Goal: Information Seeking & Learning: Find specific fact

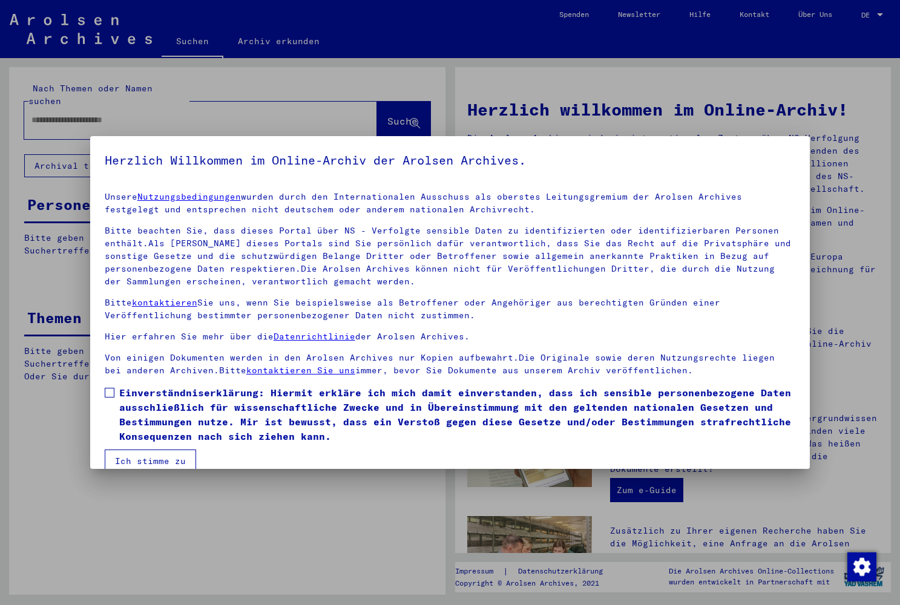
click at [110, 395] on span at bounding box center [110, 393] width 10 height 10
click at [145, 458] on button "Ich stimme zu" at bounding box center [150, 461] width 91 height 23
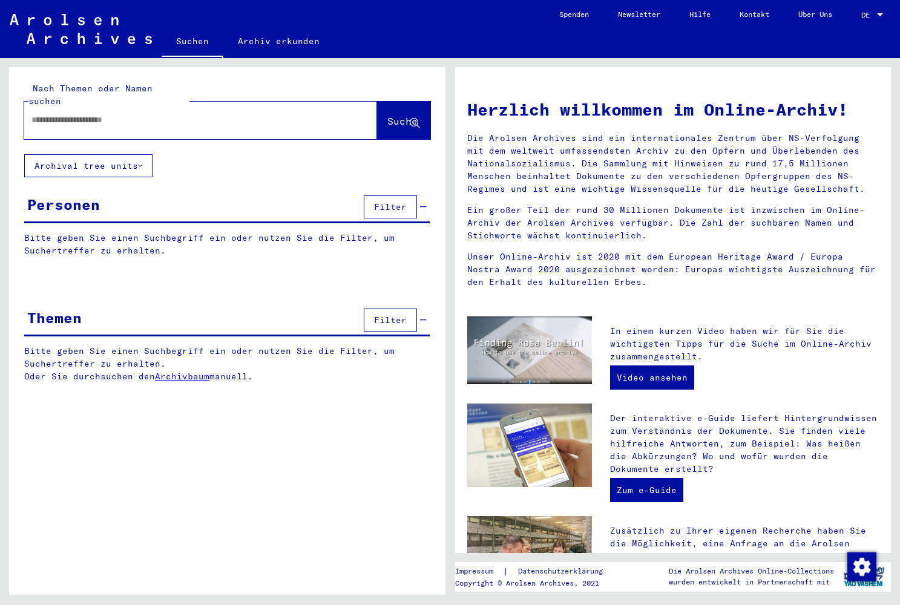
click at [135, 115] on div at bounding box center [182, 120] width 317 height 27
click at [130, 114] on input "text" at bounding box center [185, 120] width 309 height 13
click at [387, 115] on span "Suche" at bounding box center [402, 121] width 30 height 12
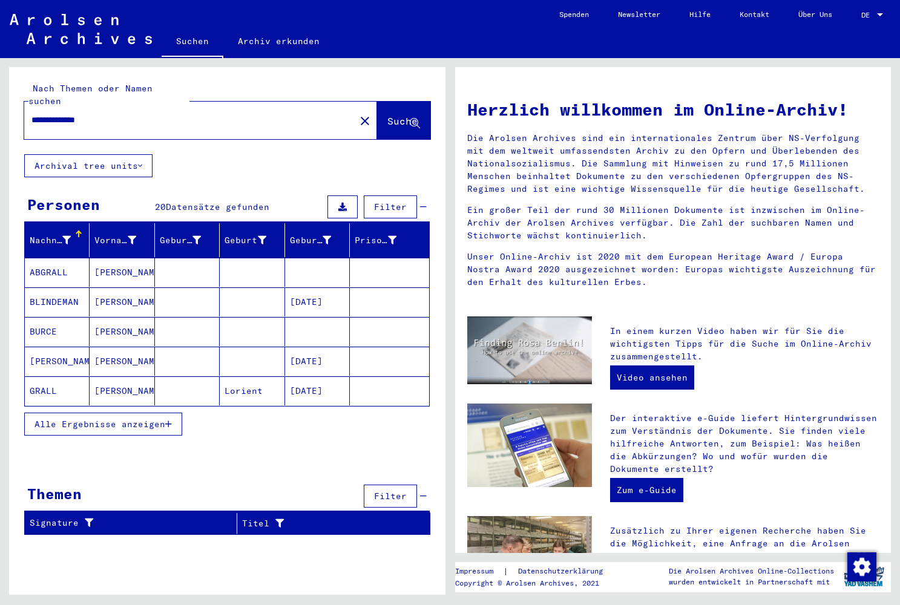
click at [125, 419] on span "Alle Ergebnisse anzeigen" at bounding box center [100, 424] width 131 height 11
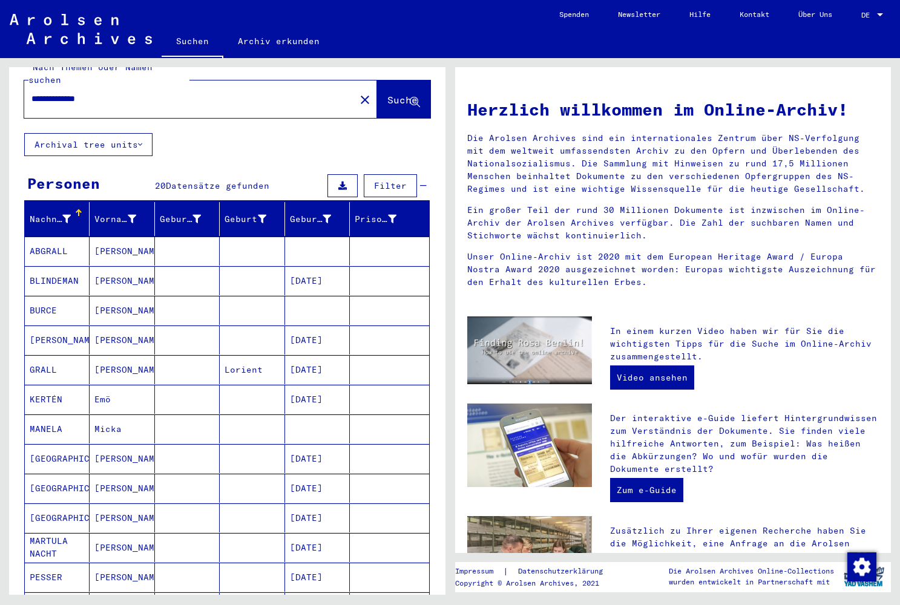
scroll to position [35, 0]
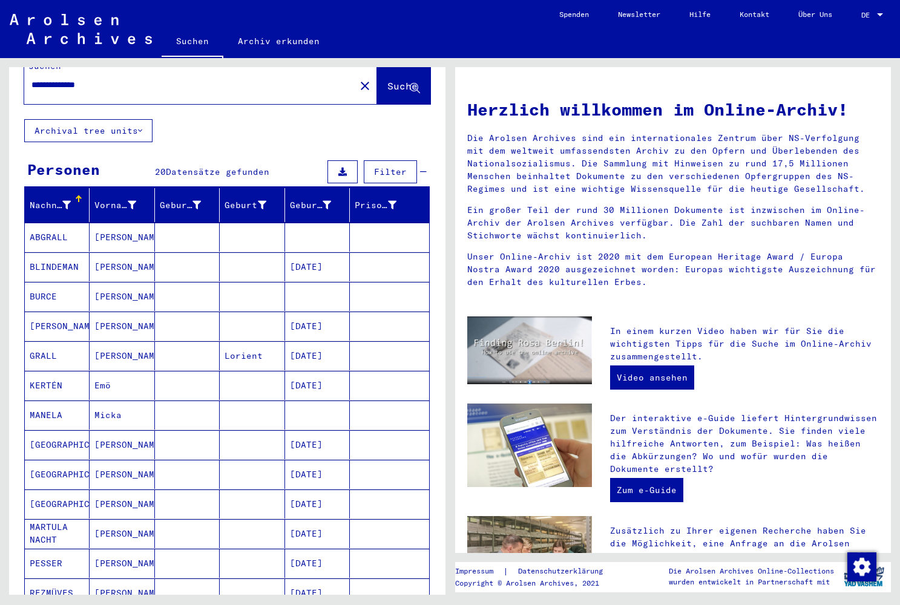
click at [113, 405] on mat-cell "Micka" at bounding box center [122, 415] width 65 height 29
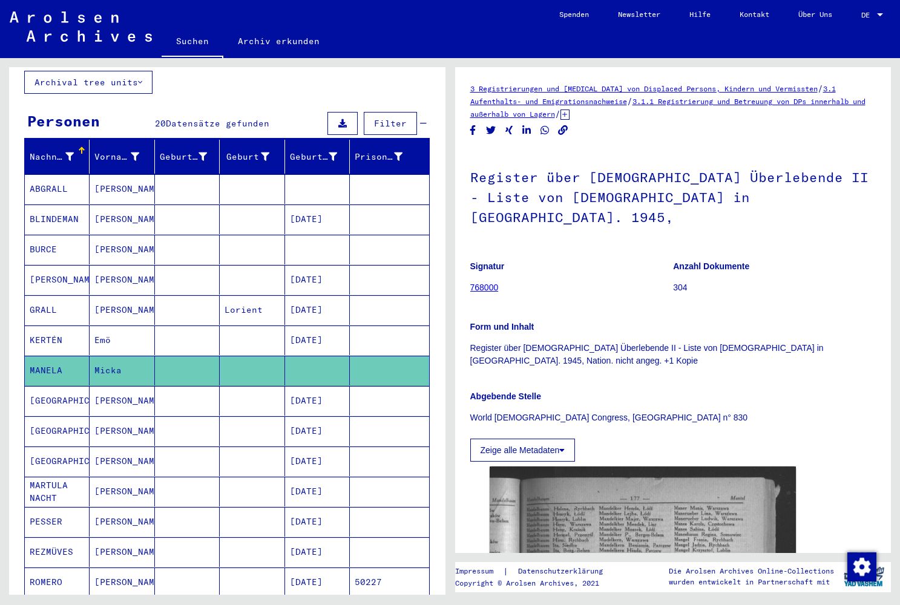
scroll to position [80, 0]
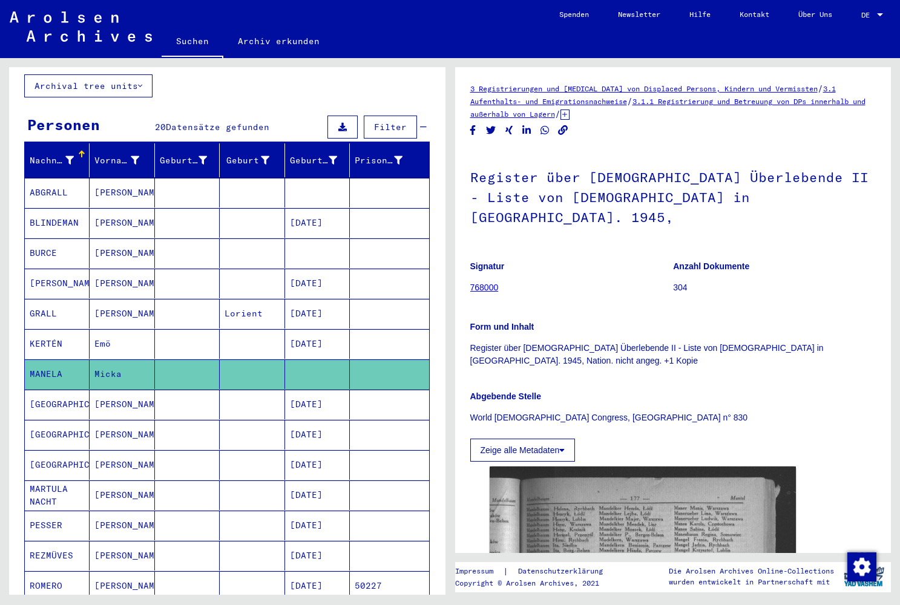
click at [61, 361] on mat-cell "MANELA" at bounding box center [57, 375] width 65 height 30
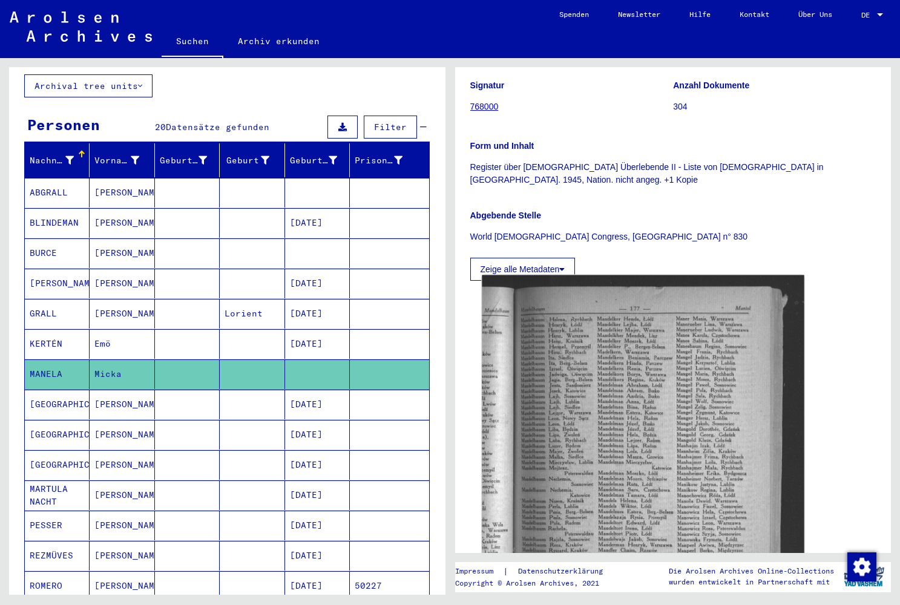
scroll to position [182, 0]
click at [559, 444] on img at bounding box center [643, 490] width 322 height 433
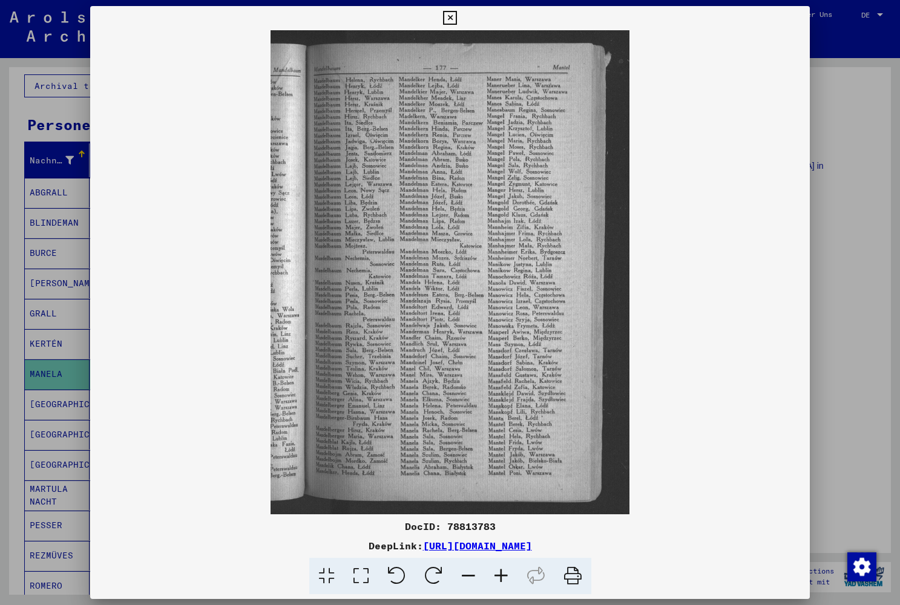
click at [457, 17] on icon at bounding box center [450, 18] width 14 height 15
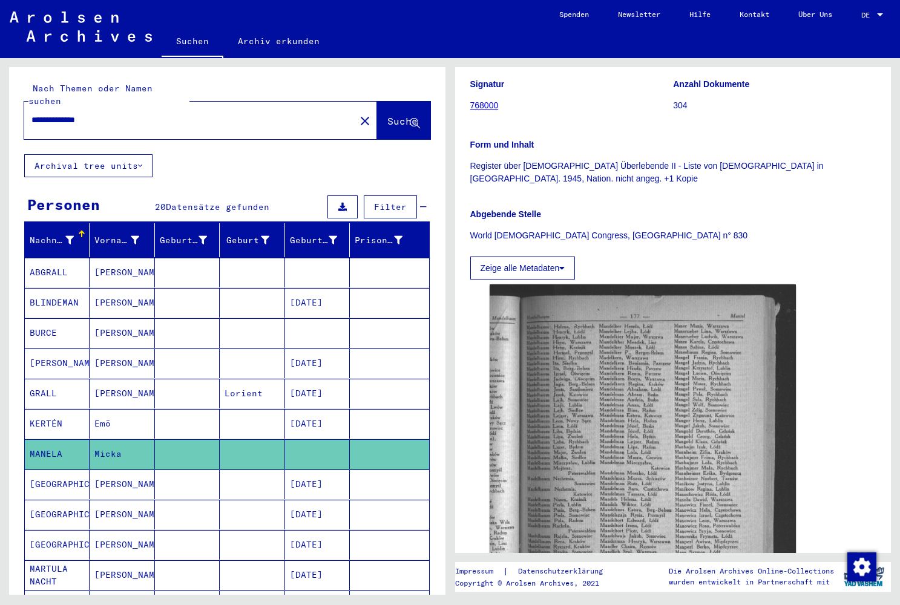
scroll to position [0, 0]
drag, startPoint x: 113, startPoint y: 107, endPoint x: 214, endPoint y: 118, distance: 102.3
click at [113, 114] on input "**********" at bounding box center [189, 120] width 317 height 13
type input "**********"
click at [387, 115] on span "Suche" at bounding box center [402, 121] width 30 height 12
